Goal: Manage account settings

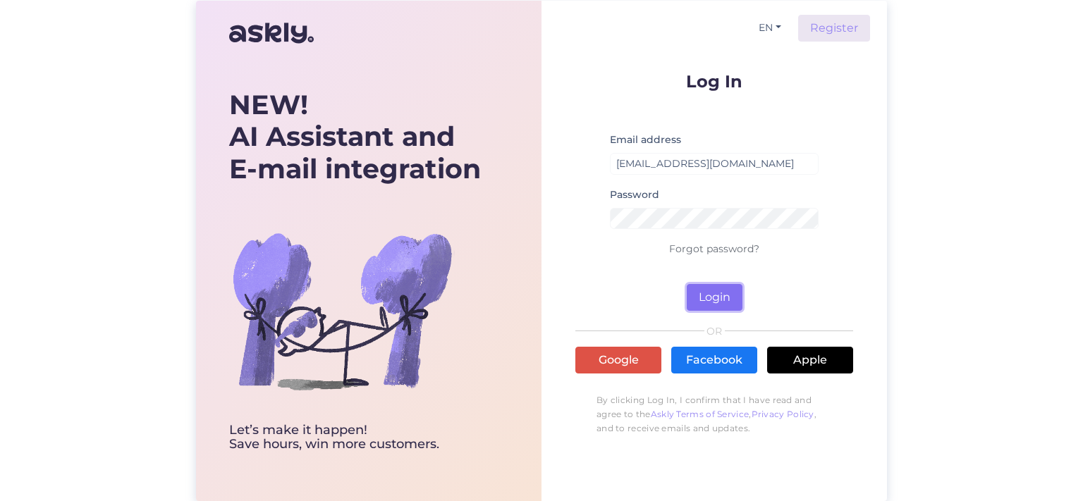
click at [721, 299] on button "Login" at bounding box center [715, 297] width 56 height 27
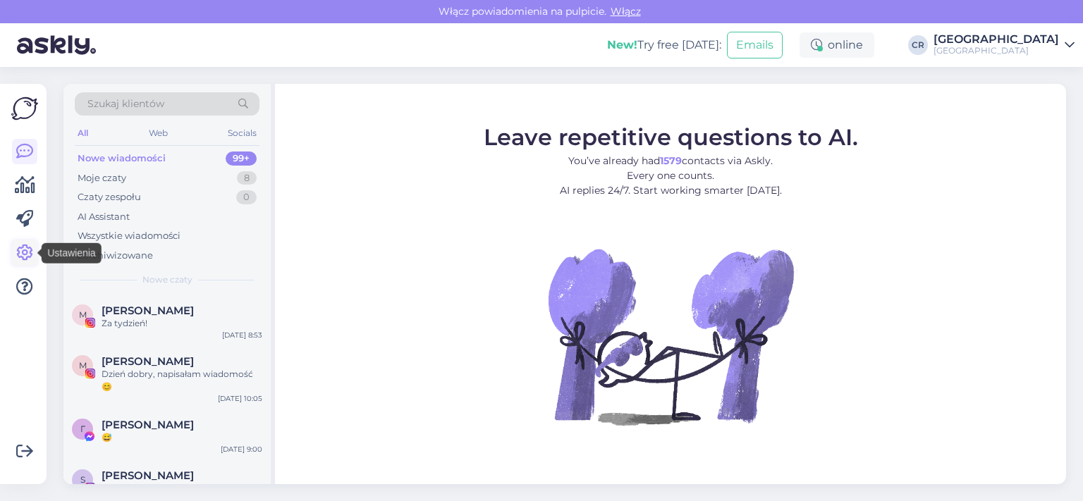
click at [25, 252] on icon at bounding box center [24, 253] width 17 height 17
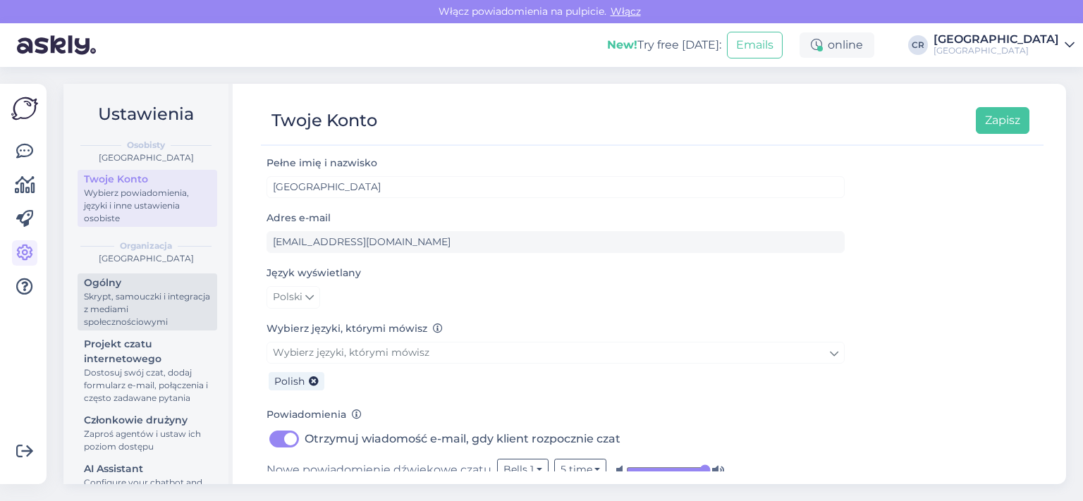
scroll to position [118, 0]
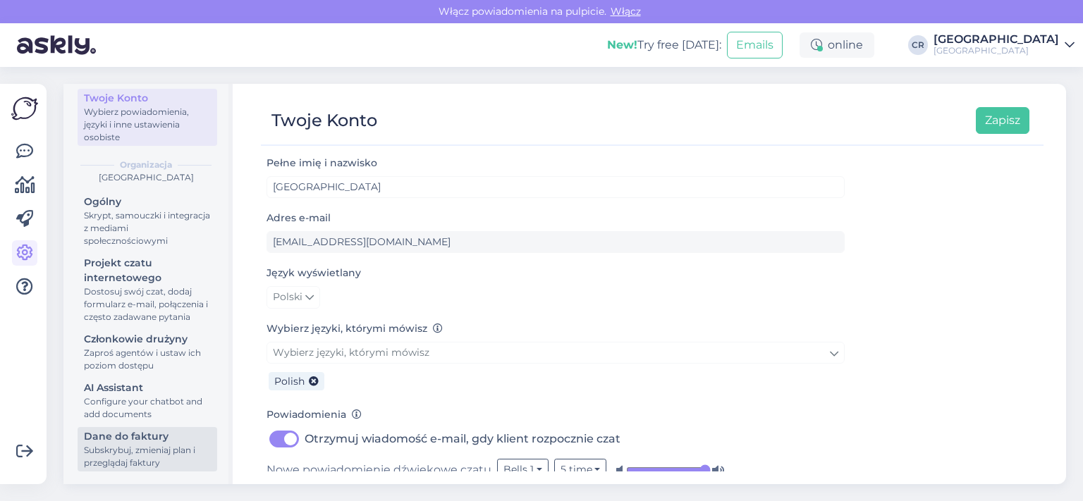
click at [114, 451] on div "Subskrybuj, zmieniaj plan i przeglądaj faktury" at bounding box center [147, 456] width 127 height 25
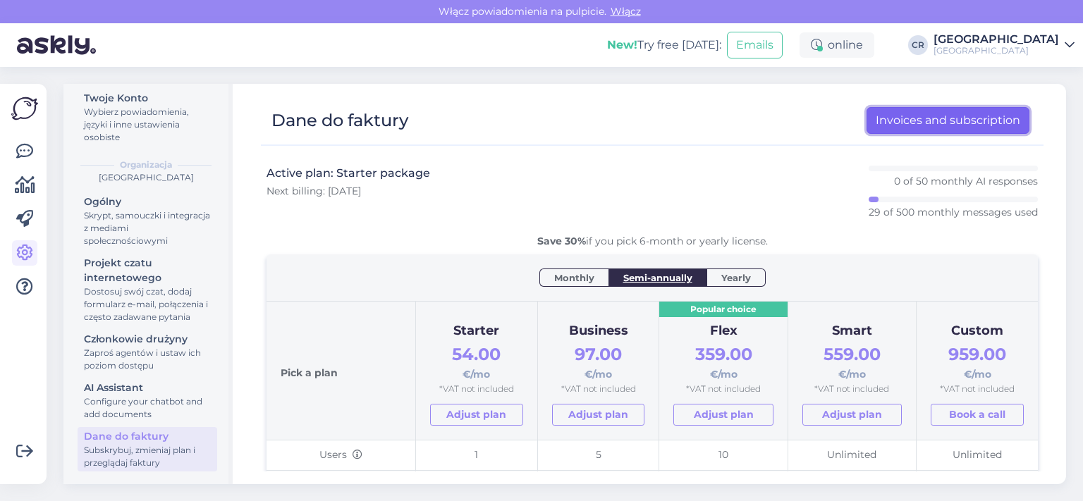
click at [889, 123] on link "Invoices and subscription" at bounding box center [948, 120] width 163 height 27
